Goal: Information Seeking & Learning: Learn about a topic

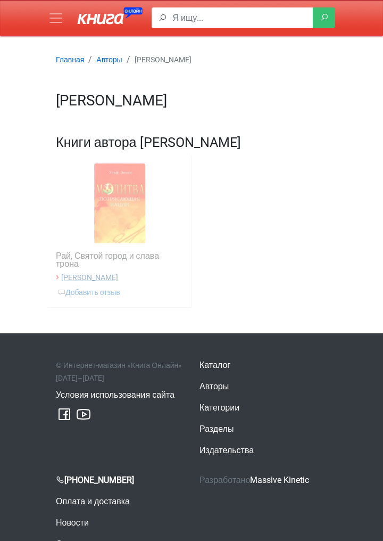
click at [92, 274] on small "[PERSON_NAME]" at bounding box center [89, 277] width 57 height 9
click at [136, 206] on div at bounding box center [119, 203] width 127 height 80
